Goal: Information Seeking & Learning: Learn about a topic

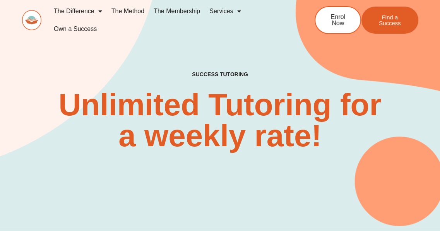
click at [159, 20] on link "The Membership" at bounding box center [177, 11] width 56 height 18
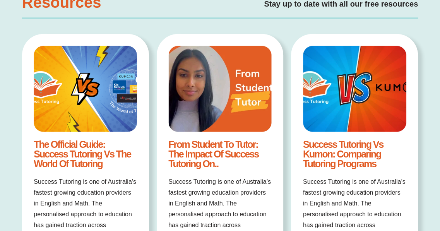
scroll to position [1354, 0]
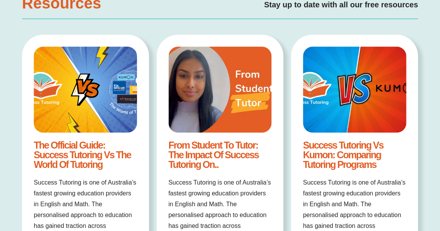
click at [351, 83] on img at bounding box center [354, 90] width 103 height 86
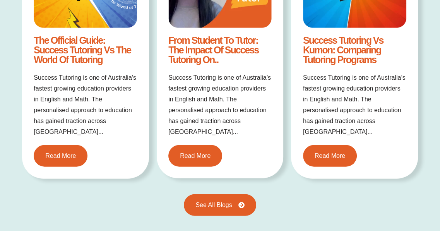
scroll to position [1470, 0]
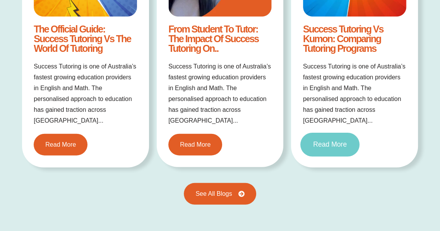
click at [321, 143] on link "Read More" at bounding box center [329, 145] width 59 height 24
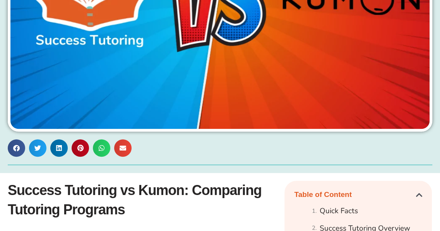
scroll to position [348, 0]
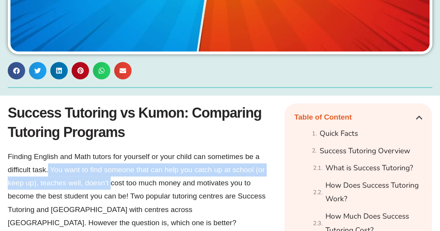
drag, startPoint x: 51, startPoint y: 163, endPoint x: 121, endPoint y: 171, distance: 70.1
click at [121, 171] on p "Finding English and Math tutors for yourself or your child can sometimes be a d…" at bounding box center [137, 189] width 258 height 79
click at [30, 178] on p "Finding English and Math tutors for yourself or your child can sometimes be a d…" at bounding box center [137, 189] width 258 height 79
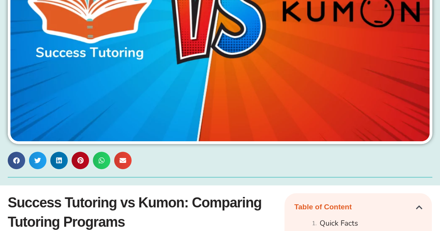
scroll to position [0, 0]
